Goal: Task Accomplishment & Management: Use online tool/utility

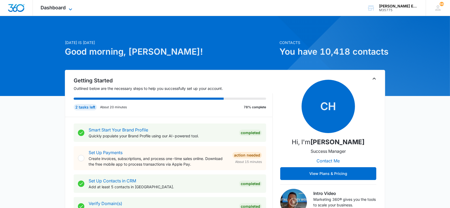
click at [65, 7] on span "Dashboard" at bounding box center [53, 8] width 25 height 6
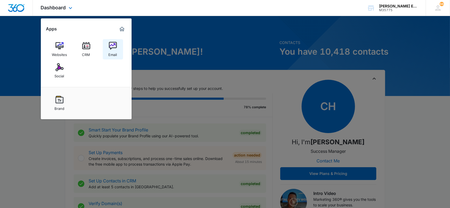
click at [118, 41] on link "Email" at bounding box center [113, 49] width 20 height 20
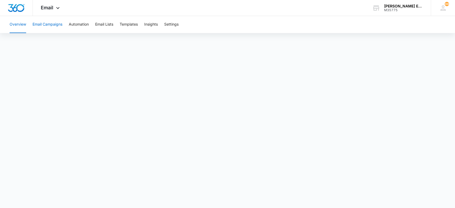
click at [33, 23] on button "Email Campaigns" at bounding box center [48, 24] width 30 height 17
